Goal: Navigation & Orientation: Find specific page/section

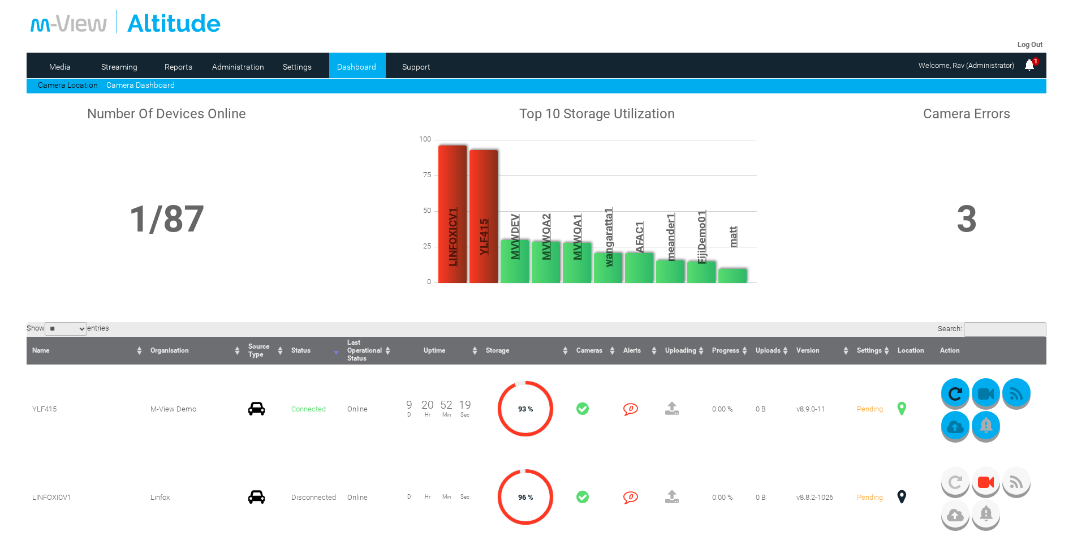
click at [912, 20] on div at bounding box center [536, 22] width 1011 height 24
click at [257, 67] on link "Administration" at bounding box center [237, 66] width 55 height 17
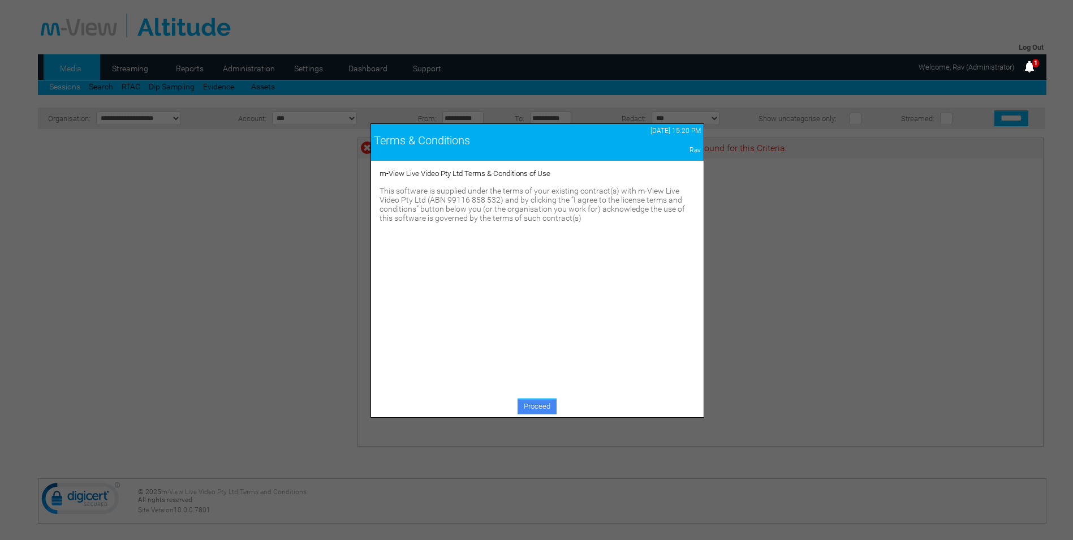
click at [531, 408] on link "Proceed" at bounding box center [537, 406] width 39 height 16
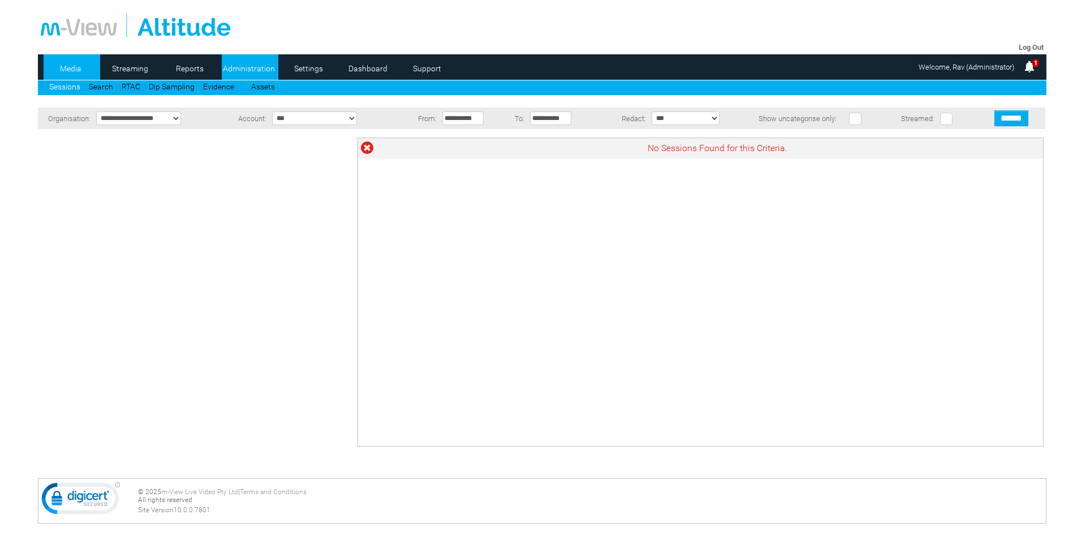
click at [269, 76] on link "Administration" at bounding box center [249, 68] width 55 height 17
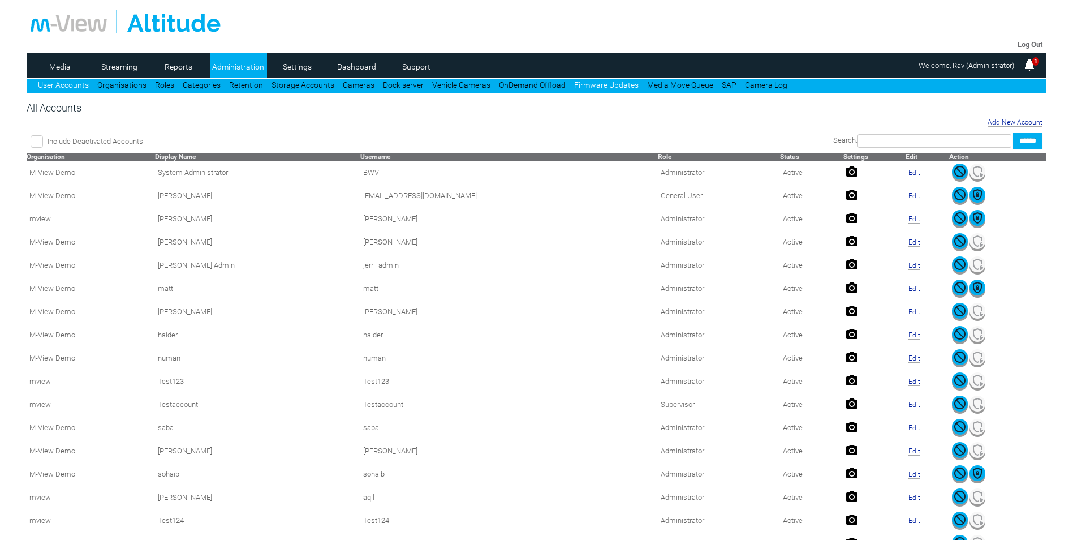
click at [587, 87] on link "Firmware Updates" at bounding box center [606, 84] width 64 height 9
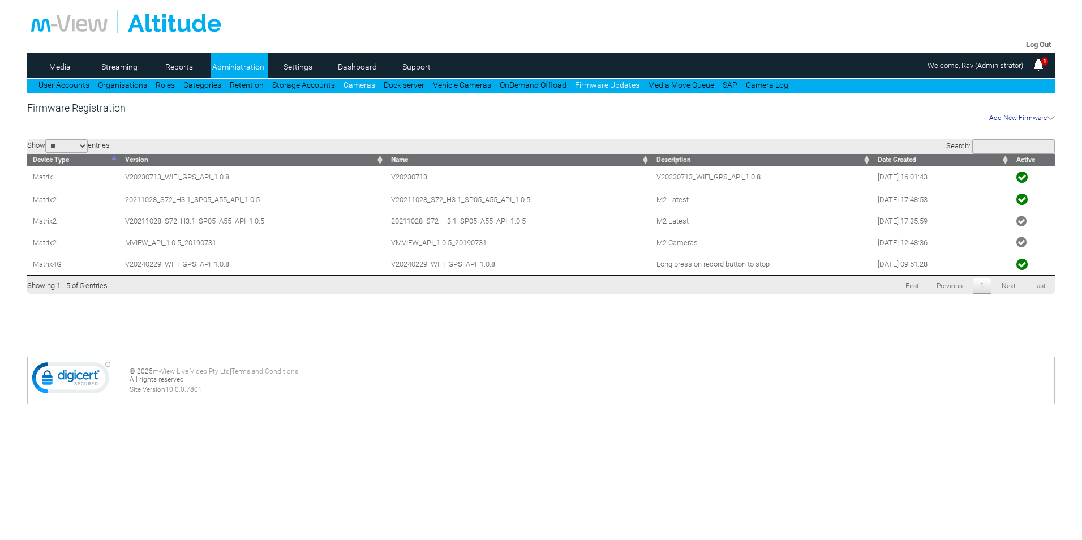
click at [348, 88] on link "Cameras" at bounding box center [359, 84] width 32 height 9
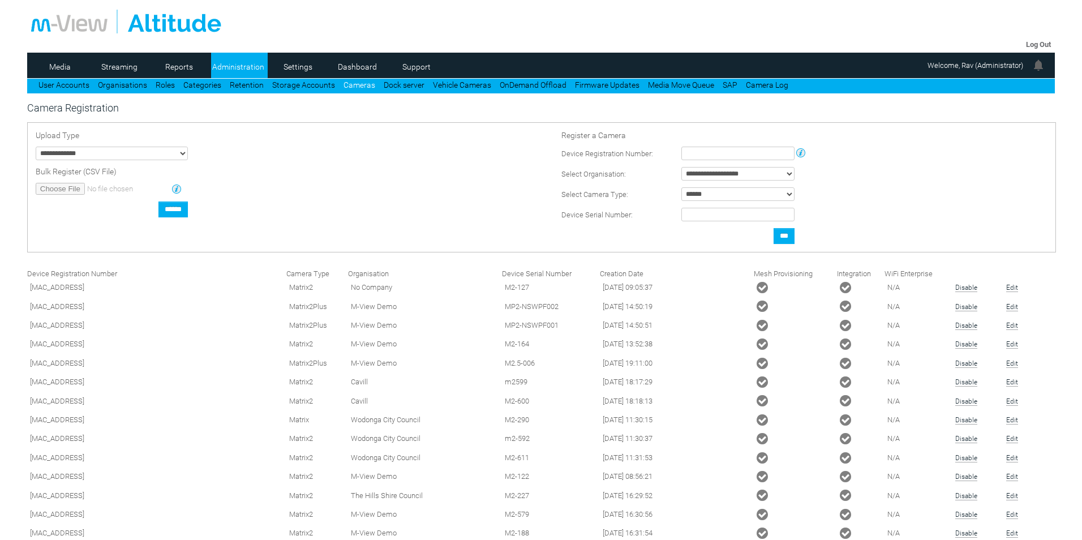
type input "**********"
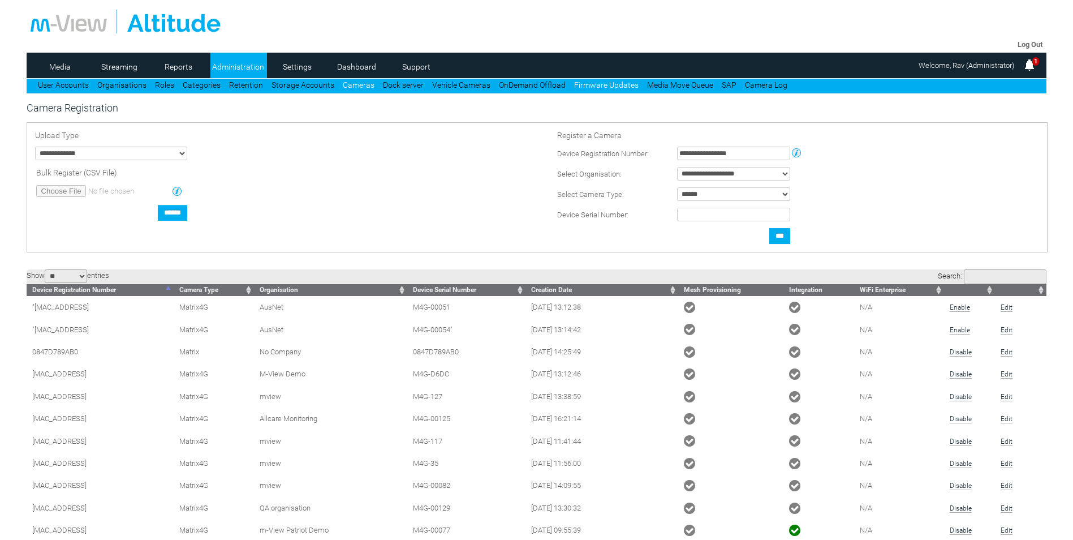
click at [614, 87] on link "Firmware Updates" at bounding box center [606, 84] width 64 height 9
